Goal: Task Accomplishment & Management: Manage account settings

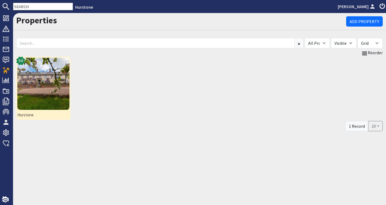
click at [55, 85] on img at bounding box center [43, 84] width 52 height 52
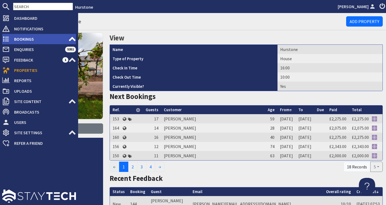
click at [22, 37] on span "Bookings" at bounding box center [39, 39] width 59 height 9
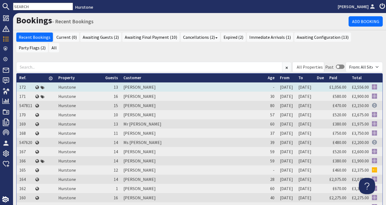
click at [144, 82] on td "[PERSON_NAME]" at bounding box center [193, 86] width 144 height 9
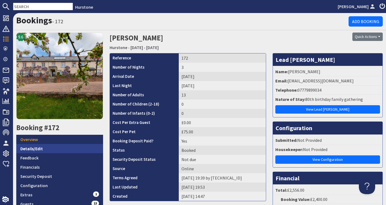
click at [38, 147] on link "Details/Edit" at bounding box center [59, 148] width 87 height 9
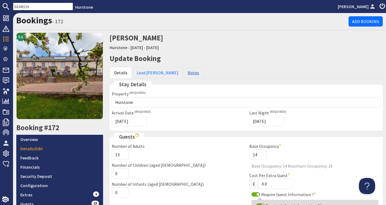
click at [183, 70] on link "Notes" at bounding box center [193, 72] width 21 height 11
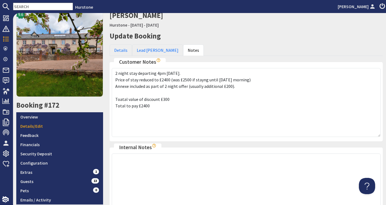
scroll to position [21, 0]
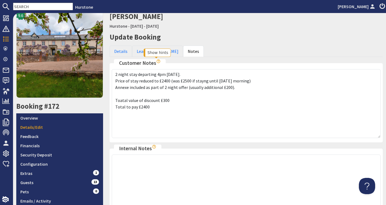
click at [157, 61] on icon "Show hints" at bounding box center [158, 61] width 4 height 4
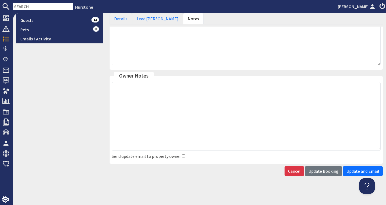
scroll to position [183, 0]
click at [182, 155] on input "checkbox" at bounding box center [184, 157] width 4 height 4
checkbox input "true"
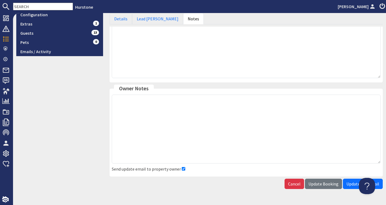
scroll to position [170, 0]
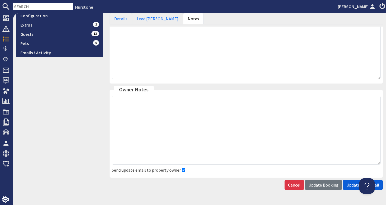
click at [352, 184] on span "Update and Email" at bounding box center [362, 184] width 33 height 5
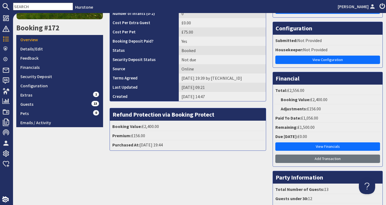
scroll to position [101, 0]
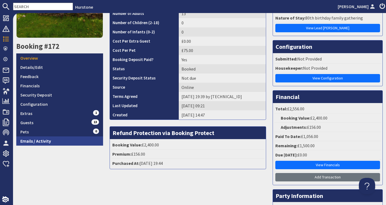
click at [33, 141] on link "Emails / Activity" at bounding box center [59, 140] width 87 height 9
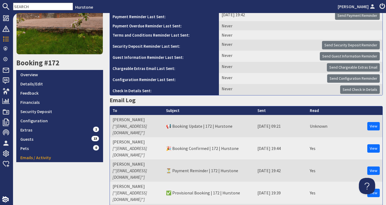
scroll to position [67, 0]
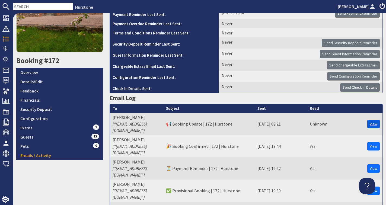
click at [371, 120] on link "View" at bounding box center [373, 124] width 12 height 8
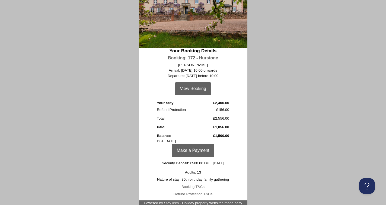
scroll to position [62, 0]
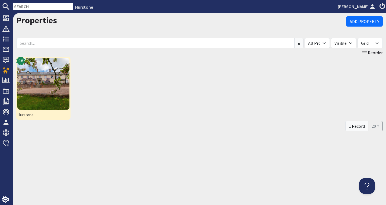
click at [44, 87] on img at bounding box center [43, 84] width 52 height 52
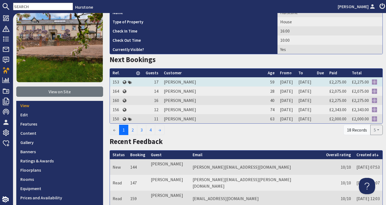
scroll to position [40, 0]
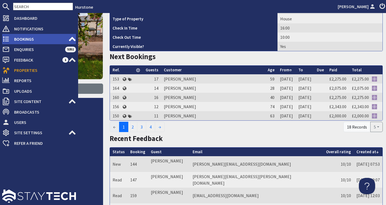
click at [14, 40] on span "Bookings" at bounding box center [39, 39] width 59 height 9
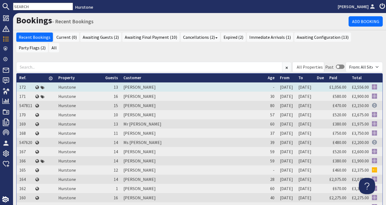
click at [146, 84] on td "[PERSON_NAME]" at bounding box center [193, 86] width 144 height 9
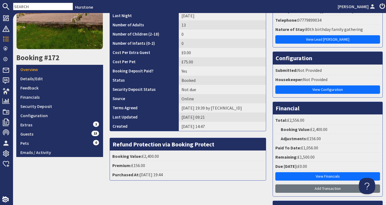
scroll to position [70, 0]
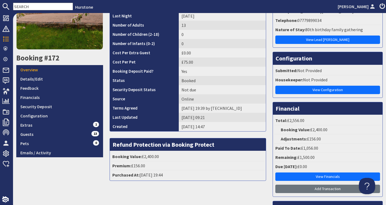
click at [146, 84] on th "Status" at bounding box center [144, 80] width 69 height 9
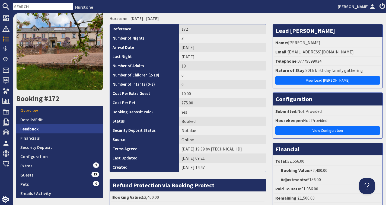
scroll to position [30, 0]
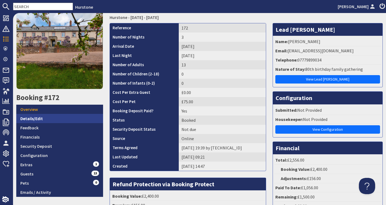
click at [43, 116] on link "Details/Edit" at bounding box center [59, 118] width 87 height 9
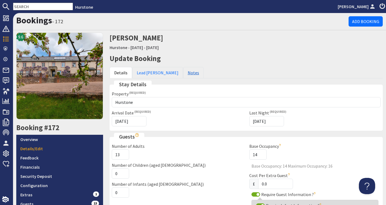
click at [183, 73] on link "Notes" at bounding box center [193, 72] width 21 height 11
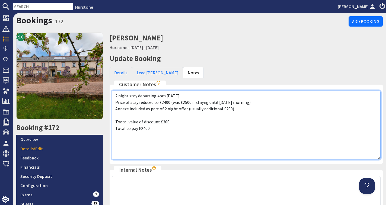
click at [152, 129] on textarea "2 night stay departing 4pm Sunday. Price of stay reduced to £2400 (was £2500 if…" at bounding box center [246, 125] width 269 height 69
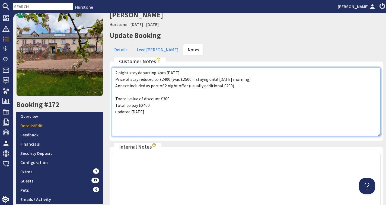
scroll to position [22, 0]
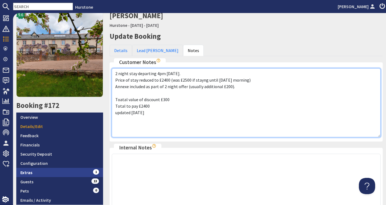
type textarea "2 night stay departing 4pm Sunday. Price of stay reduced to £2400 (was £2500 if…"
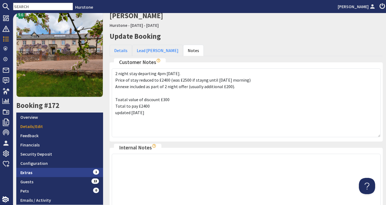
click at [47, 169] on link "Extras 1" at bounding box center [59, 172] width 87 height 9
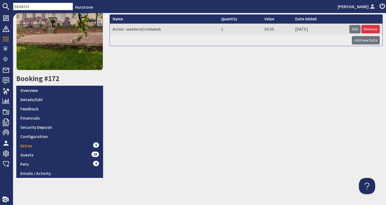
scroll to position [49, 0]
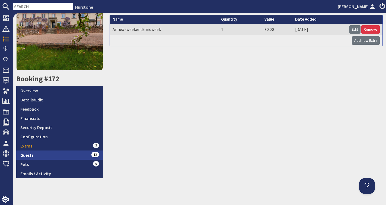
click at [63, 152] on link "Guests 13" at bounding box center [59, 154] width 87 height 9
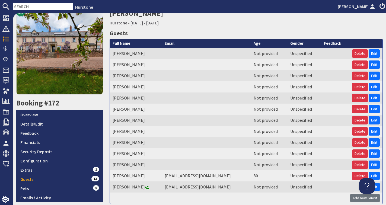
scroll to position [25, 0]
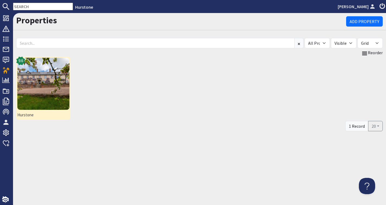
click at [31, 85] on img at bounding box center [43, 84] width 52 height 52
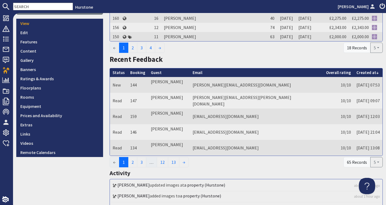
scroll to position [118, 0]
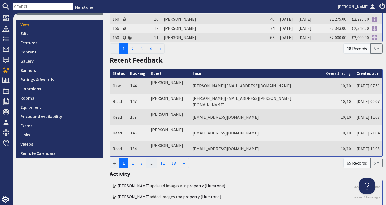
click at [63, 175] on div "9.6 View on Site View Edit Features Content Gallery Banners Ratings & Awards Fl…" at bounding box center [59, 159] width 93 height 490
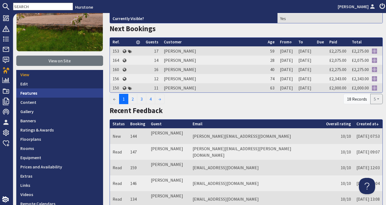
scroll to position [68, 0]
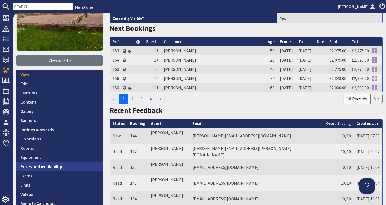
click at [64, 165] on link "Prices and Availability" at bounding box center [59, 166] width 87 height 9
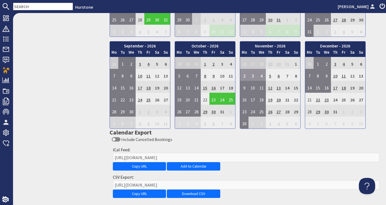
scroll to position [480, 0]
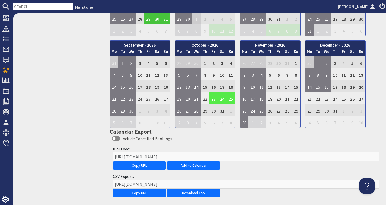
click at [213, 97] on td "23" at bounding box center [213, 98] width 9 height 12
click at [212, 120] on link "View booking" at bounding box center [211, 121] width 28 height 6
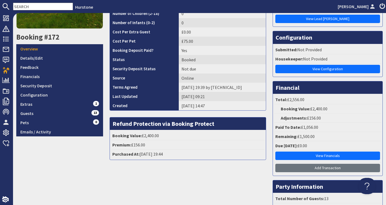
scroll to position [91, 0]
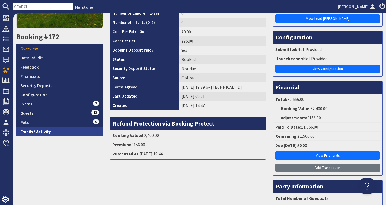
click at [55, 133] on link "Emails / Activity" at bounding box center [59, 131] width 87 height 9
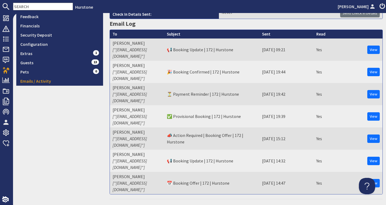
scroll to position [140, 0]
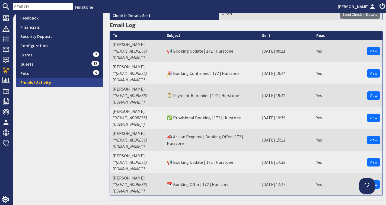
click at [41, 81] on link "Emails / Activity" at bounding box center [59, 82] width 87 height 9
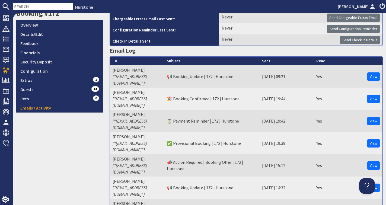
scroll to position [113, 0]
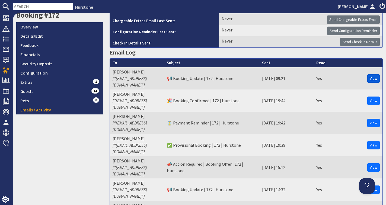
click at [374, 74] on link "View" at bounding box center [373, 78] width 12 height 8
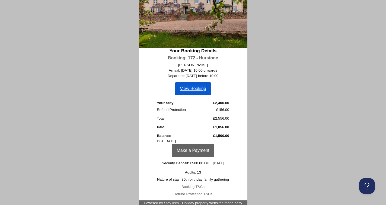
scroll to position [62, 0]
click at [197, 87] on link "View Booking" at bounding box center [193, 88] width 36 height 13
